Goal: Task Accomplishment & Management: Manage account settings

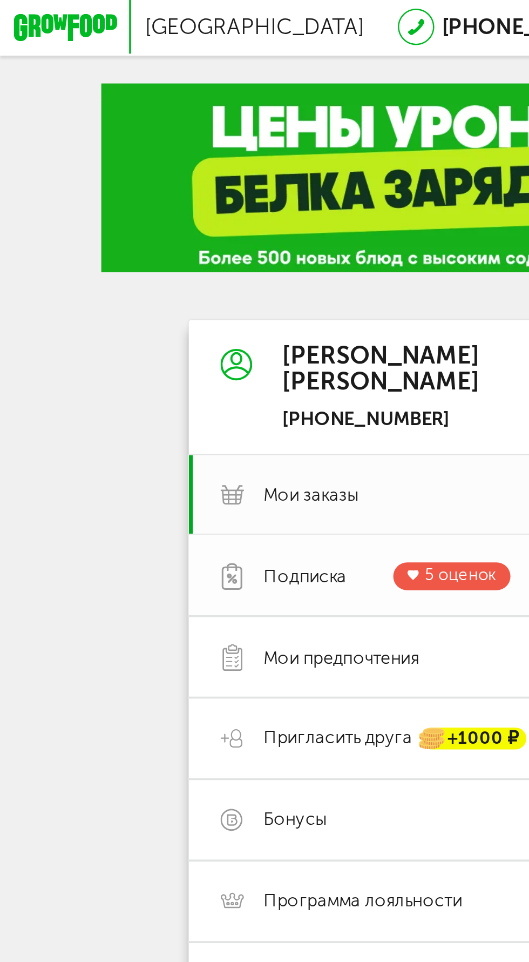
click at [80, 157] on span "Подписка" at bounding box center [83, 156] width 23 height 6
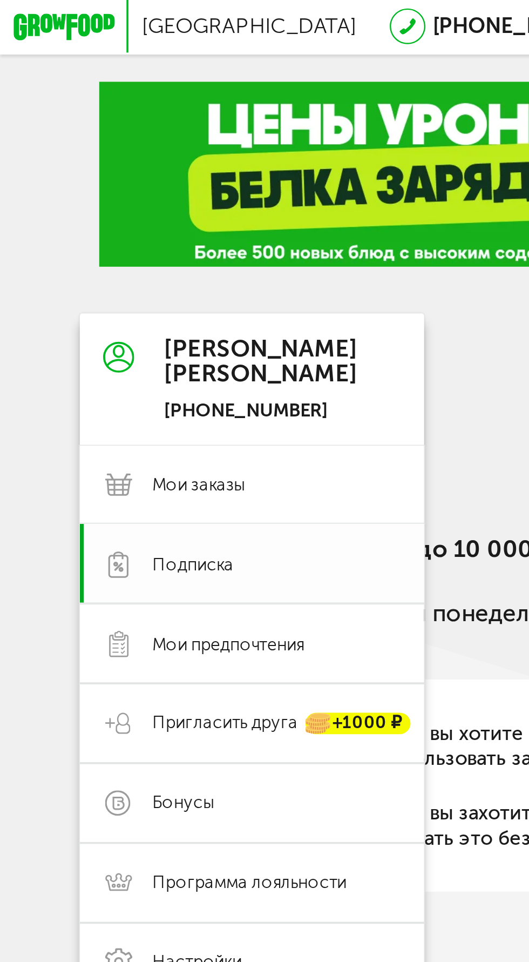
click at [35, 157] on use at bounding box center [32, 156] width 5 height 7
click at [52, 159] on span "Подписка" at bounding box center [53, 156] width 23 height 6
click at [56, 155] on span "Подписка" at bounding box center [53, 156] width 23 height 6
